Goal: Task Accomplishment & Management: Manage account settings

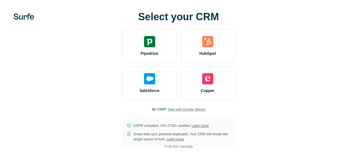
click at [167, 112] on span "Start with Google Sheets" at bounding box center [186, 109] width 38 height 5
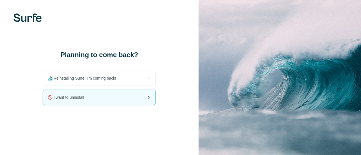
click at [109, 95] on div "🚫 I want to uninstall" at bounding box center [99, 97] width 112 height 15
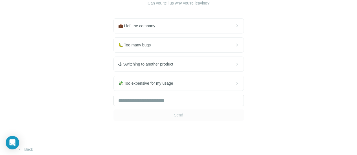
scroll to position [56, 0]
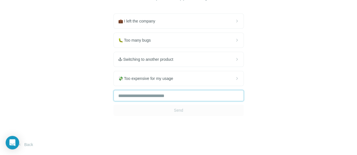
click at [119, 102] on input "text" at bounding box center [178, 95] width 130 height 11
type input "*"
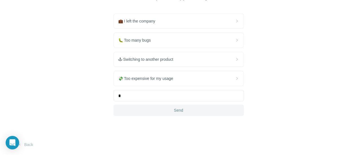
click at [129, 116] on button "Send" at bounding box center [178, 110] width 130 height 11
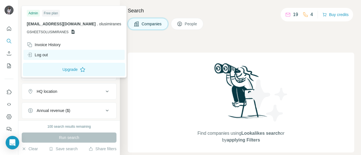
click at [50, 54] on div "Log out" at bounding box center [73, 55] width 101 height 10
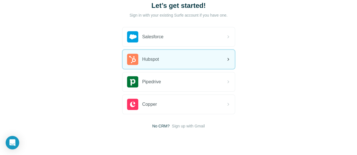
scroll to position [53, 0]
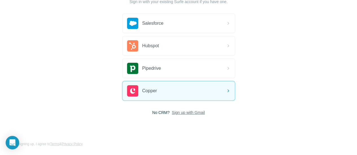
click at [172, 111] on span "Sign up with Gmail" at bounding box center [188, 113] width 33 height 6
click at [122, 125] on button "Sign up with Google" at bounding box center [178, 126] width 113 height 11
